Goal: Transaction & Acquisition: Purchase product/service

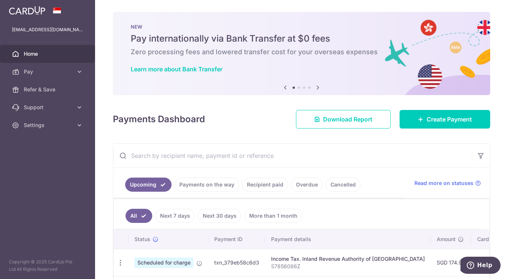
scroll to position [146, 0]
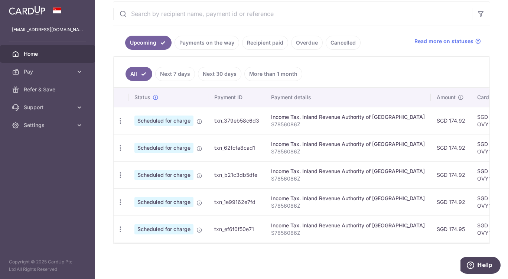
click at [46, 72] on span "Pay" at bounding box center [48, 71] width 49 height 7
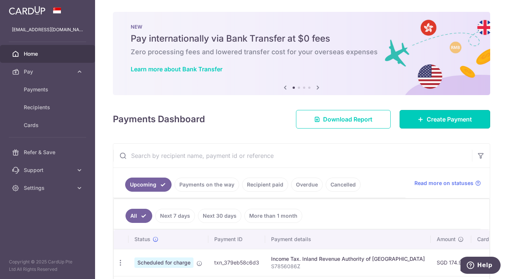
click at [437, 116] on span "Create Payment" at bounding box center [449, 119] width 45 height 9
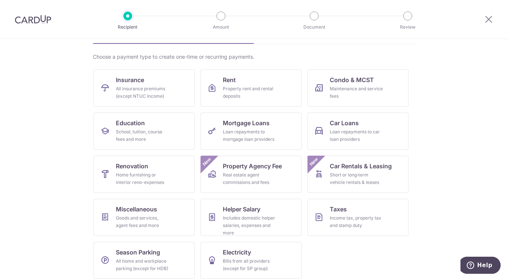
scroll to position [53, 0]
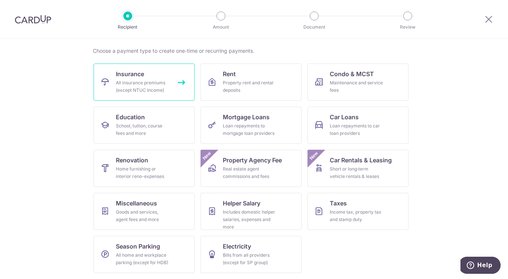
click at [131, 86] on div "All insurance premiums (except NTUC Income)" at bounding box center [142, 86] width 53 height 15
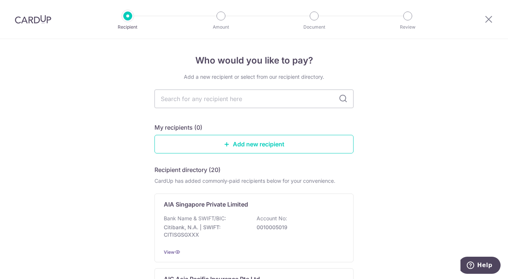
click at [216, 98] on input "text" at bounding box center [253, 98] width 199 height 19
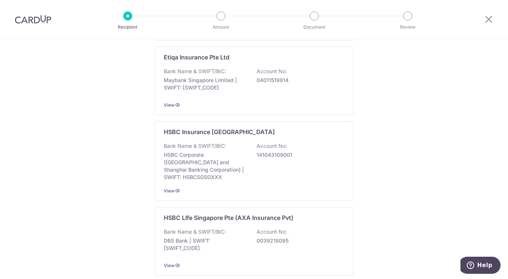
scroll to position [735, 0]
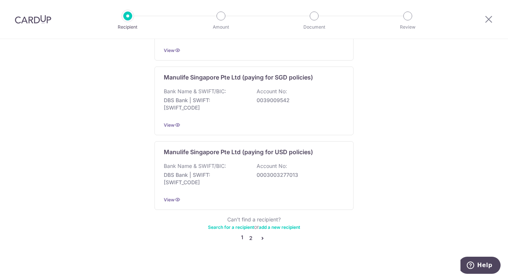
click at [250, 233] on link "2" at bounding box center [250, 237] width 9 height 9
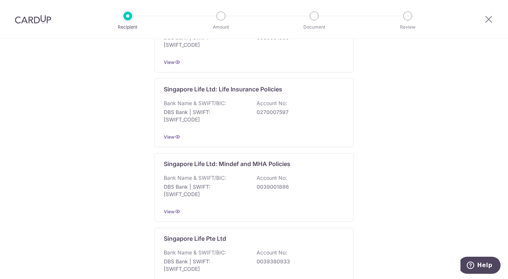
scroll to position [334, 0]
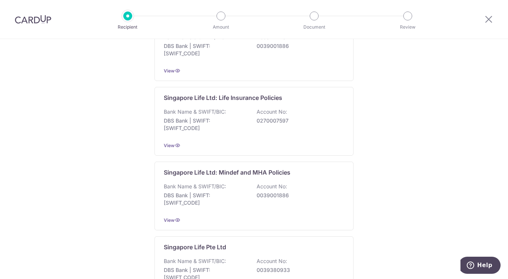
click at [344, 98] on div "Singapore Life Ltd: Life Insurance Policies Bank Name & SWIFT/BIC: DBS Bank | S…" at bounding box center [253, 121] width 199 height 69
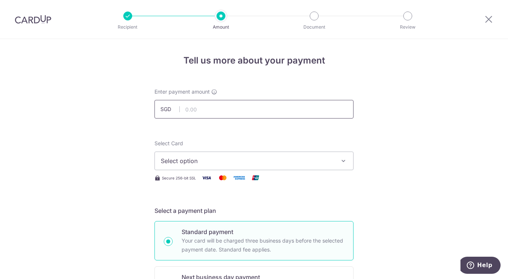
click at [264, 106] on input "text" at bounding box center [253, 109] width 199 height 19
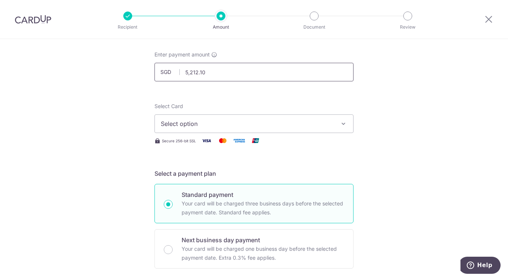
scroll to position [74, 0]
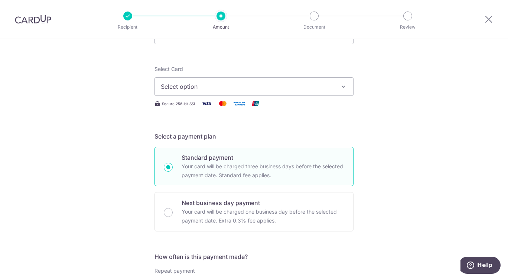
type input "5,212.10"
click at [310, 82] on span "Select option" at bounding box center [247, 86] width 173 height 9
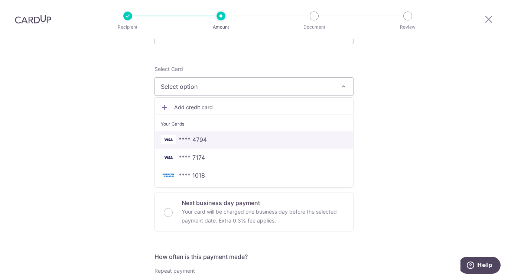
drag, startPoint x: 193, startPoint y: 143, endPoint x: 216, endPoint y: 143, distance: 22.6
click at [193, 143] on span "**** 4794" at bounding box center [193, 139] width 28 height 9
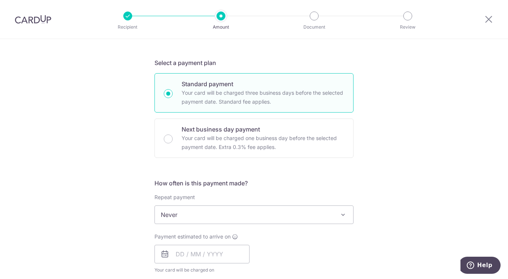
scroll to position [223, 0]
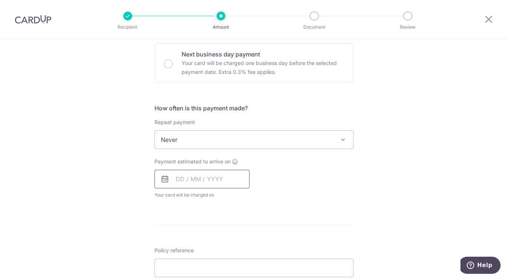
click at [203, 179] on input "text" at bounding box center [201, 179] width 95 height 19
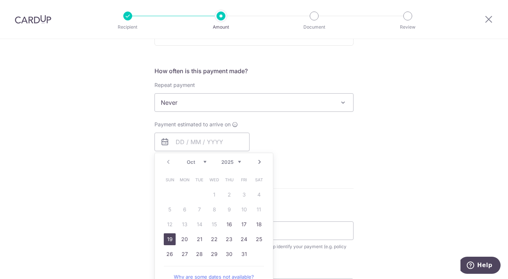
click at [172, 240] on link "19" at bounding box center [170, 239] width 12 height 12
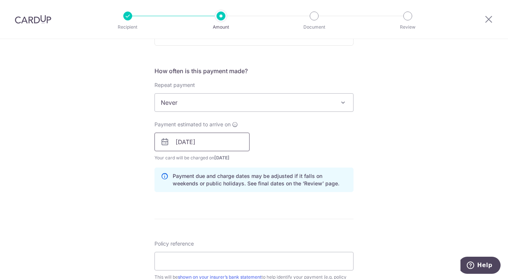
click at [203, 141] on input "19/10/2025" at bounding box center [201, 142] width 95 height 19
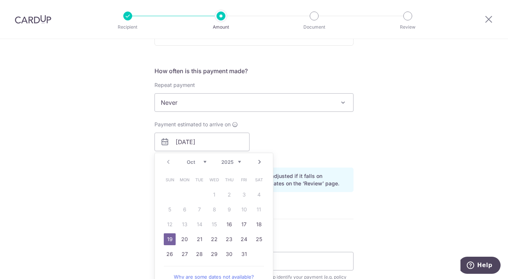
click at [179, 239] on link "20" at bounding box center [185, 239] width 12 height 12
type input "20/10/2025"
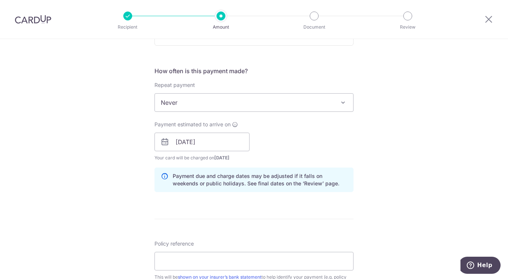
click at [344, 160] on div "Payment estimated to arrive on 20/10/2025 Prev Next Oct Nov Dec 2025 2026 2027 …" at bounding box center [254, 141] width 208 height 41
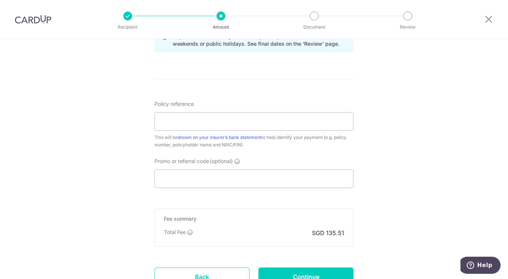
scroll to position [408, 0]
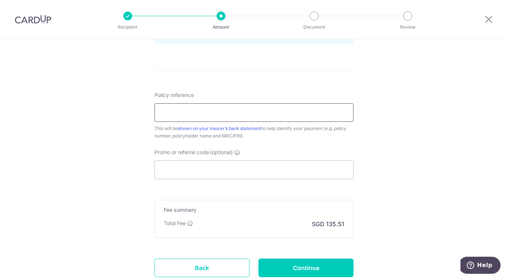
click at [234, 111] on input "Policy reference" at bounding box center [253, 112] width 199 height 19
paste input "Elite Term"
click at [242, 114] on input "81886572 VANDANA DHOOT Elite Term" at bounding box center [253, 112] width 199 height 19
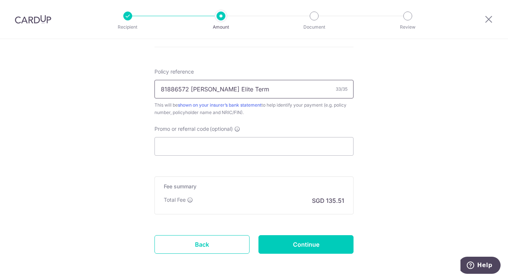
scroll to position [445, 0]
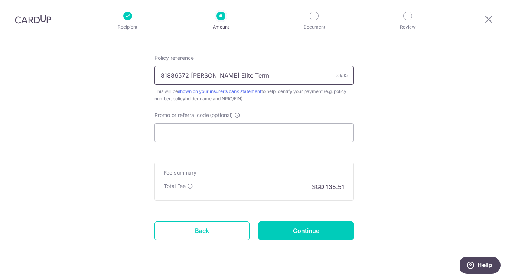
type input "81886572 VANDANA DHOOT Elite Term"
click at [234, 130] on input "Promo or referral code (optional)" at bounding box center [253, 132] width 199 height 19
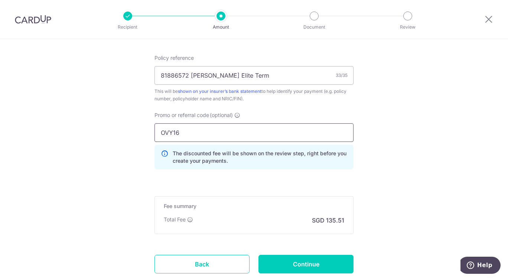
type input "OVY16"
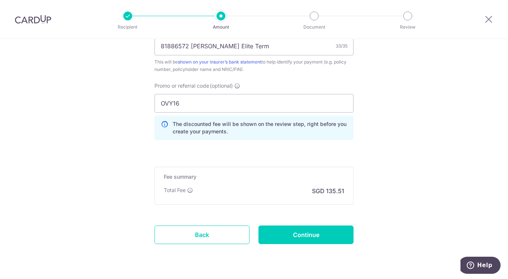
scroll to position [496, 0]
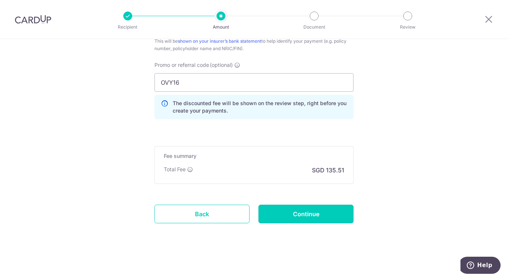
click at [320, 215] on input "Continue" at bounding box center [305, 214] width 95 height 19
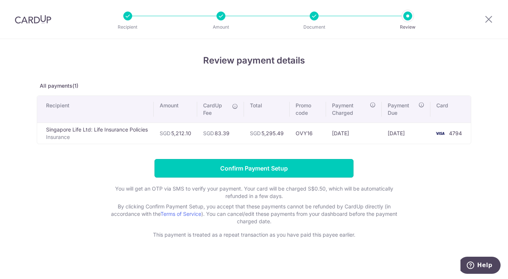
click at [240, 170] on input "Confirm Payment Setup" at bounding box center [253, 168] width 199 height 19
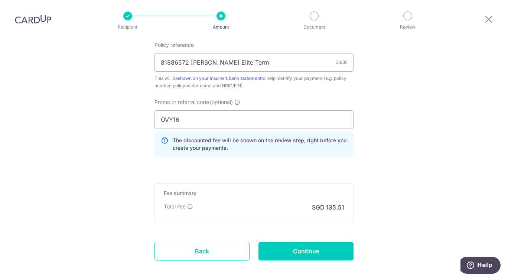
scroll to position [526, 0]
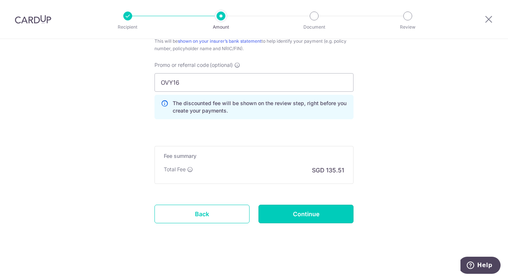
click at [318, 215] on input "Continue" at bounding box center [305, 214] width 95 height 19
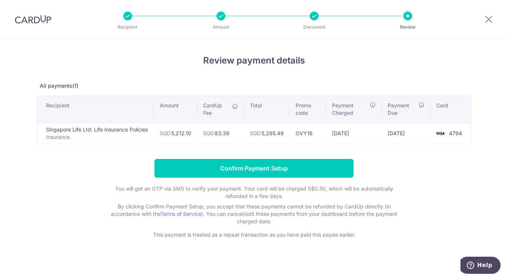
click at [266, 167] on input "Confirm Payment Setup" at bounding box center [253, 168] width 199 height 19
